Goal: Find specific page/section: Find specific page/section

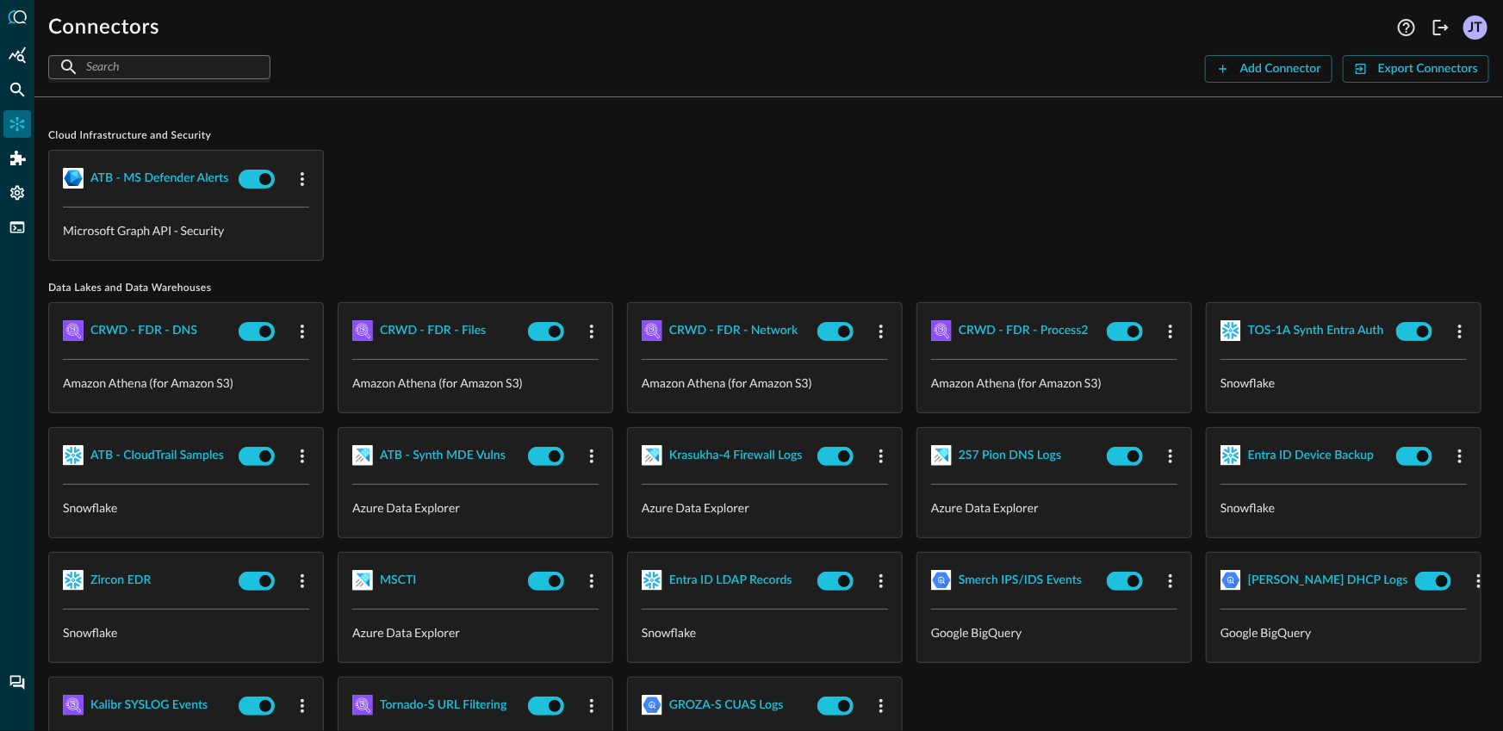
click at [679, 208] on div "ATB - MS Defender Alerts Microsoft Graph API - Security" at bounding box center [768, 205] width 1441 height 111
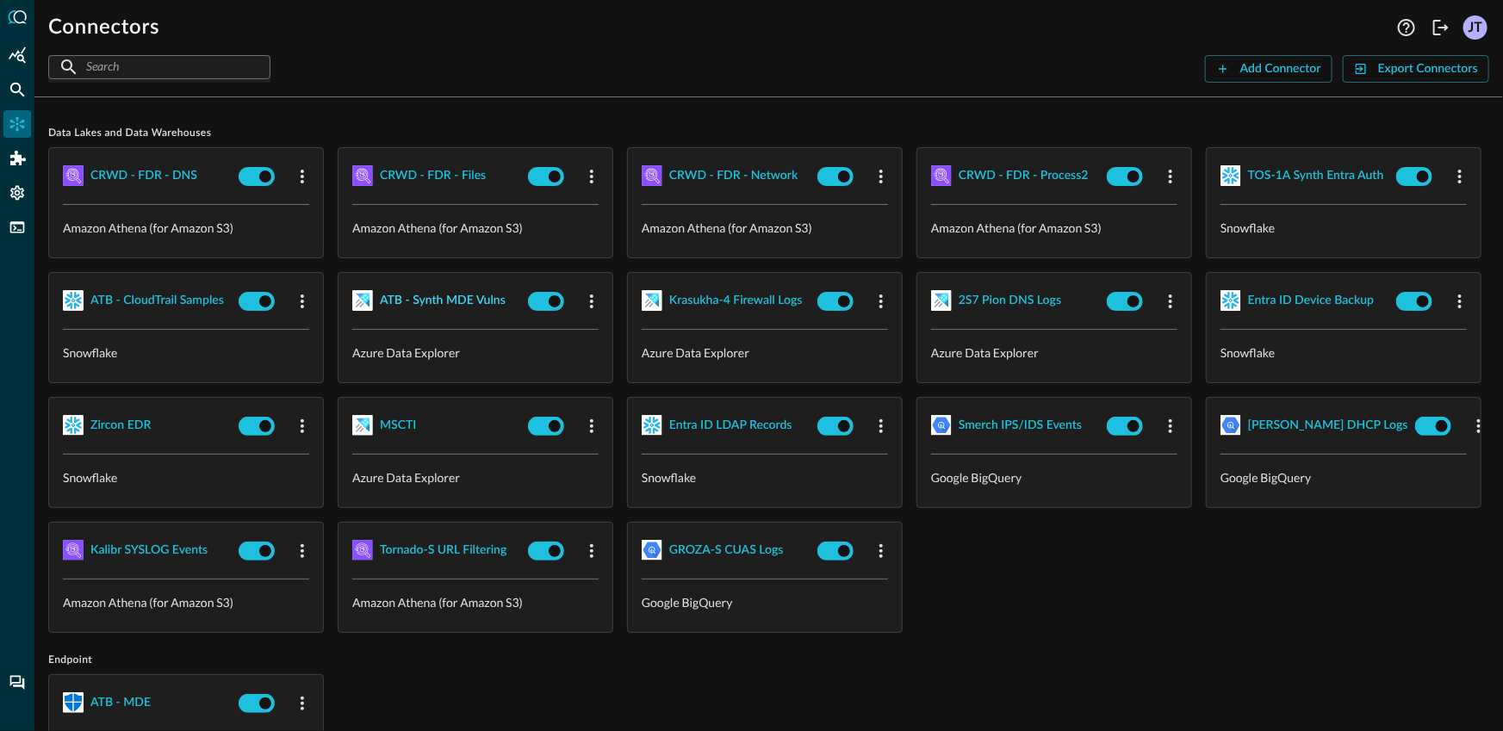
scroll to position [158, 0]
click at [1360, 461] on div "CRWD - FDR - DNS Amazon Athena (for Amazon S3) CRWD - FDR - Files Amazon Athena…" at bounding box center [768, 389] width 1441 height 486
click at [1220, 236] on p "Snowflake" at bounding box center [1343, 227] width 246 height 18
click at [1327, 363] on div "CRWD - FDR - DNS Amazon Athena (for Amazon S3) CRWD - FDR - Files Amazon Athena…" at bounding box center [768, 389] width 1441 height 486
click at [1298, 381] on div "CRWD - FDR - DNS Amazon Athena (for Amazon S3) CRWD - FDR - Files Amazon Athena…" at bounding box center [768, 389] width 1441 height 486
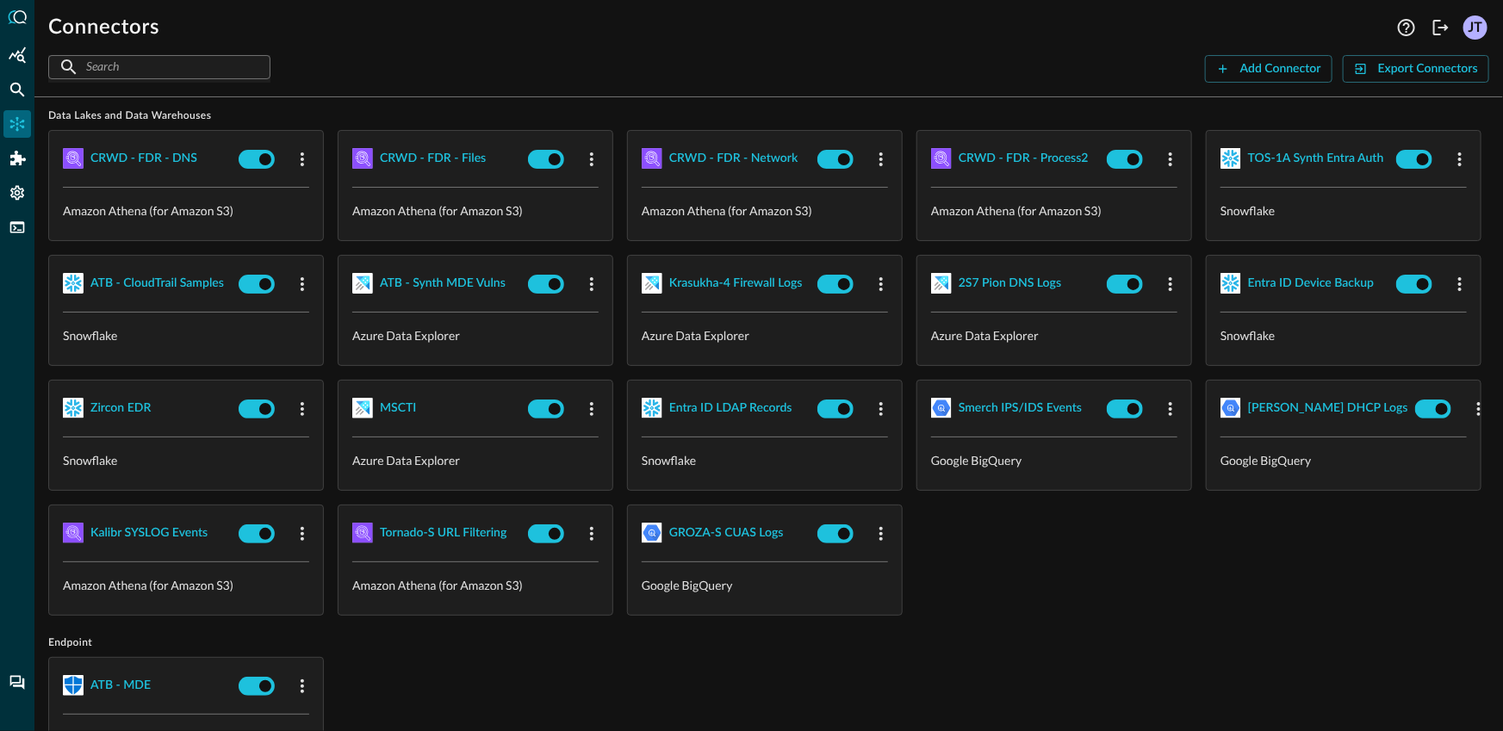
scroll to position [177, 0]
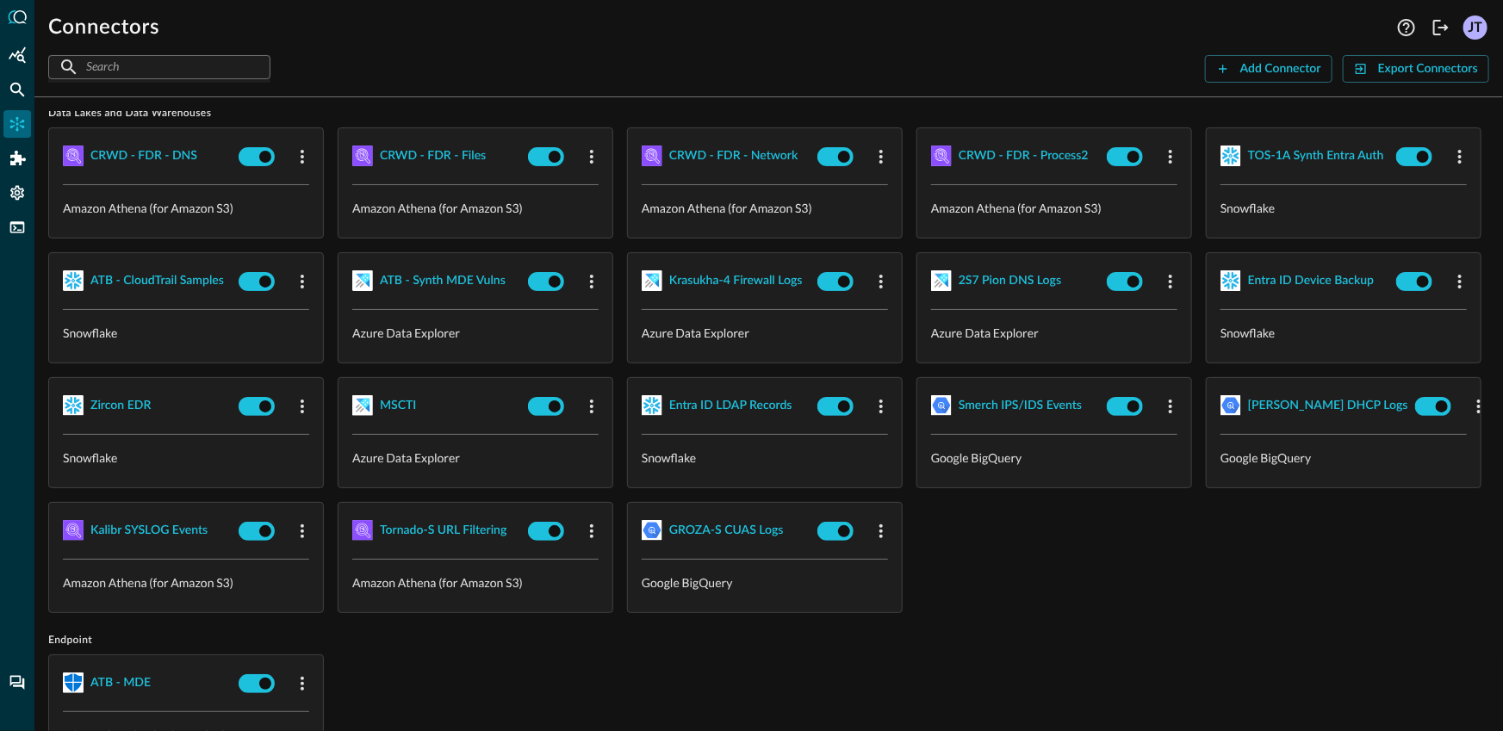
click at [1256, 394] on div "CRWD - FDR - DNS Amazon Athena (for Amazon S3) CRWD - FDR - Files Amazon Athena…" at bounding box center [768, 370] width 1441 height 486
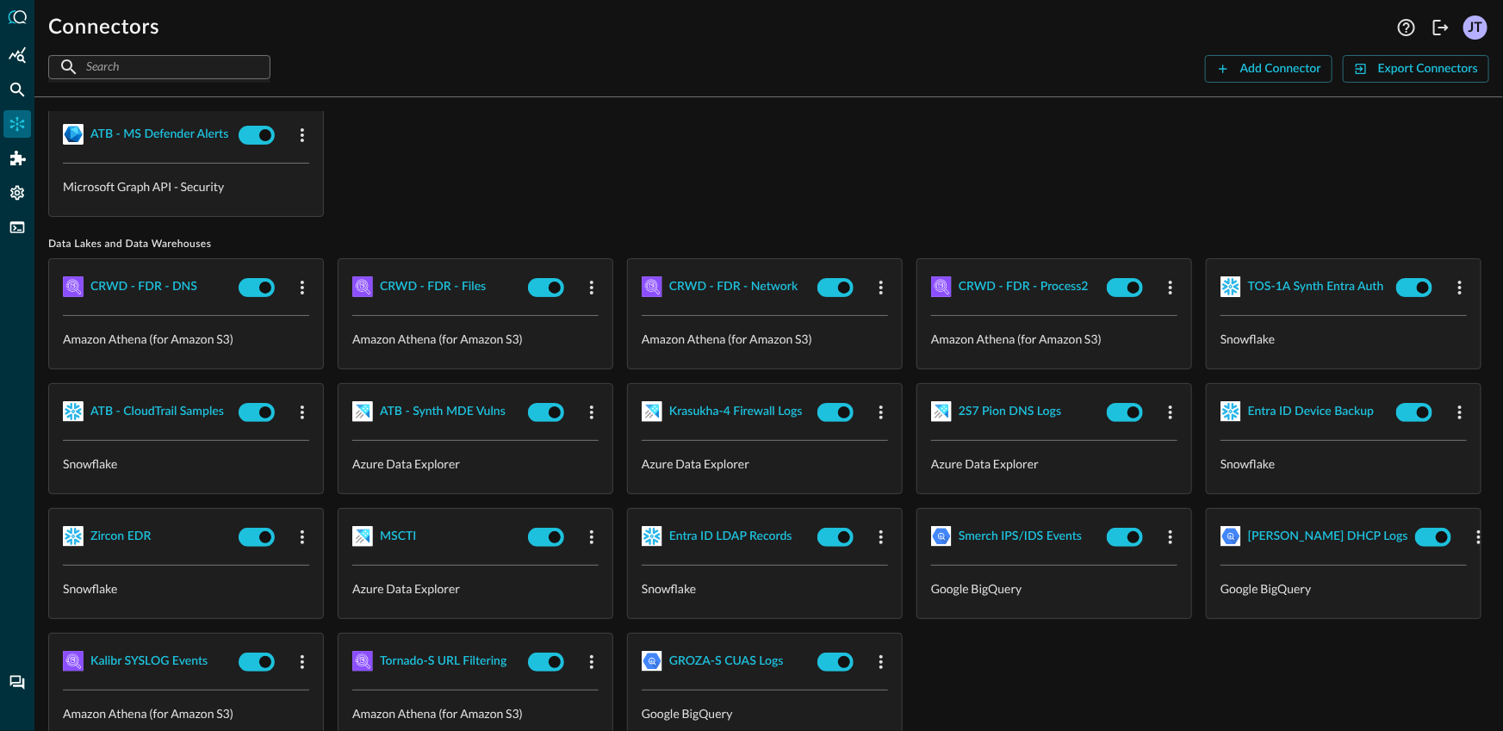
scroll to position [0, 0]
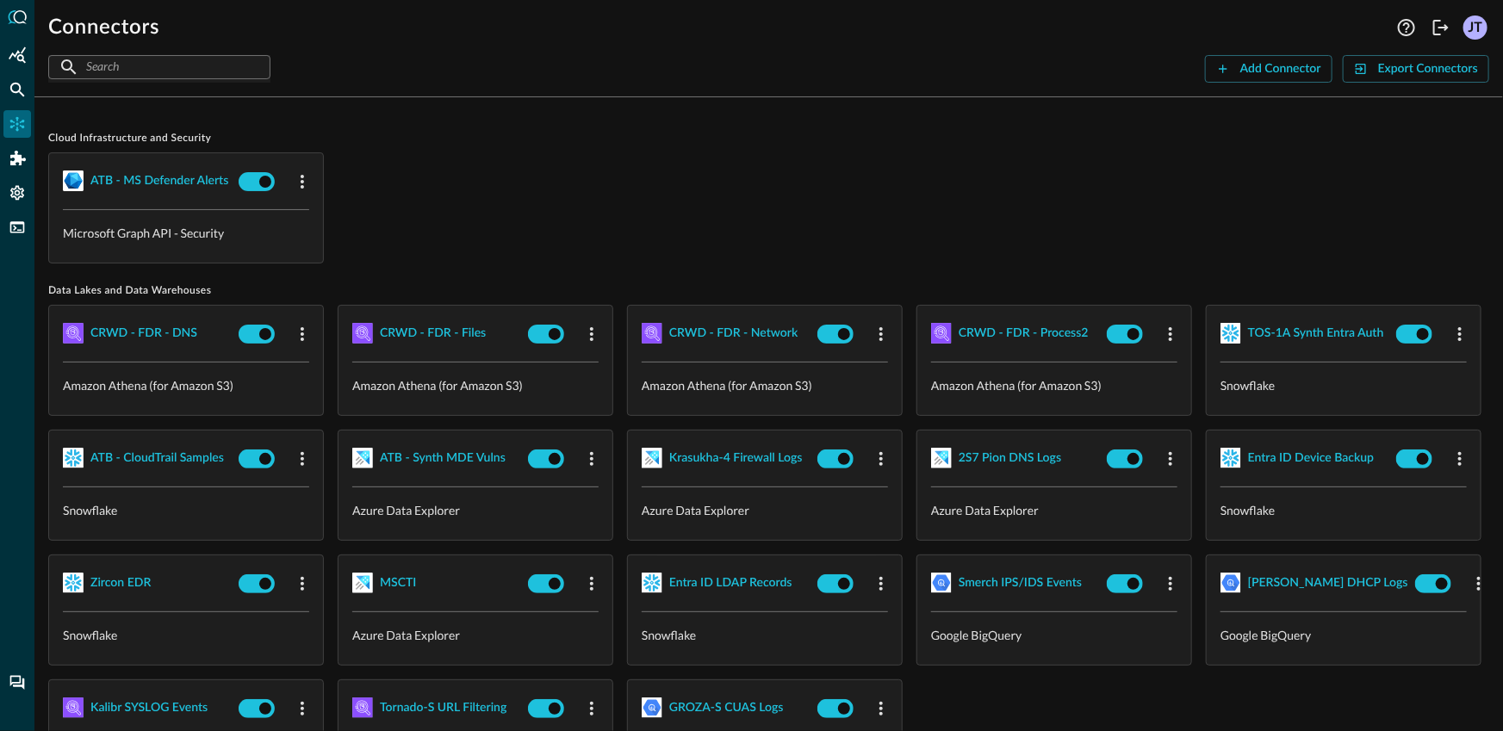
click at [543, 162] on div "ATB - MS Defender Alerts Microsoft Graph API - Security" at bounding box center [768, 207] width 1441 height 111
click at [544, 164] on div "ATB - MS Defender Alerts Microsoft Graph API - Security" at bounding box center [768, 207] width 1441 height 111
click at [543, 164] on div "ATB - MS Defender Alerts Microsoft Graph API - Security" at bounding box center [768, 207] width 1441 height 111
